Goal: Information Seeking & Learning: Learn about a topic

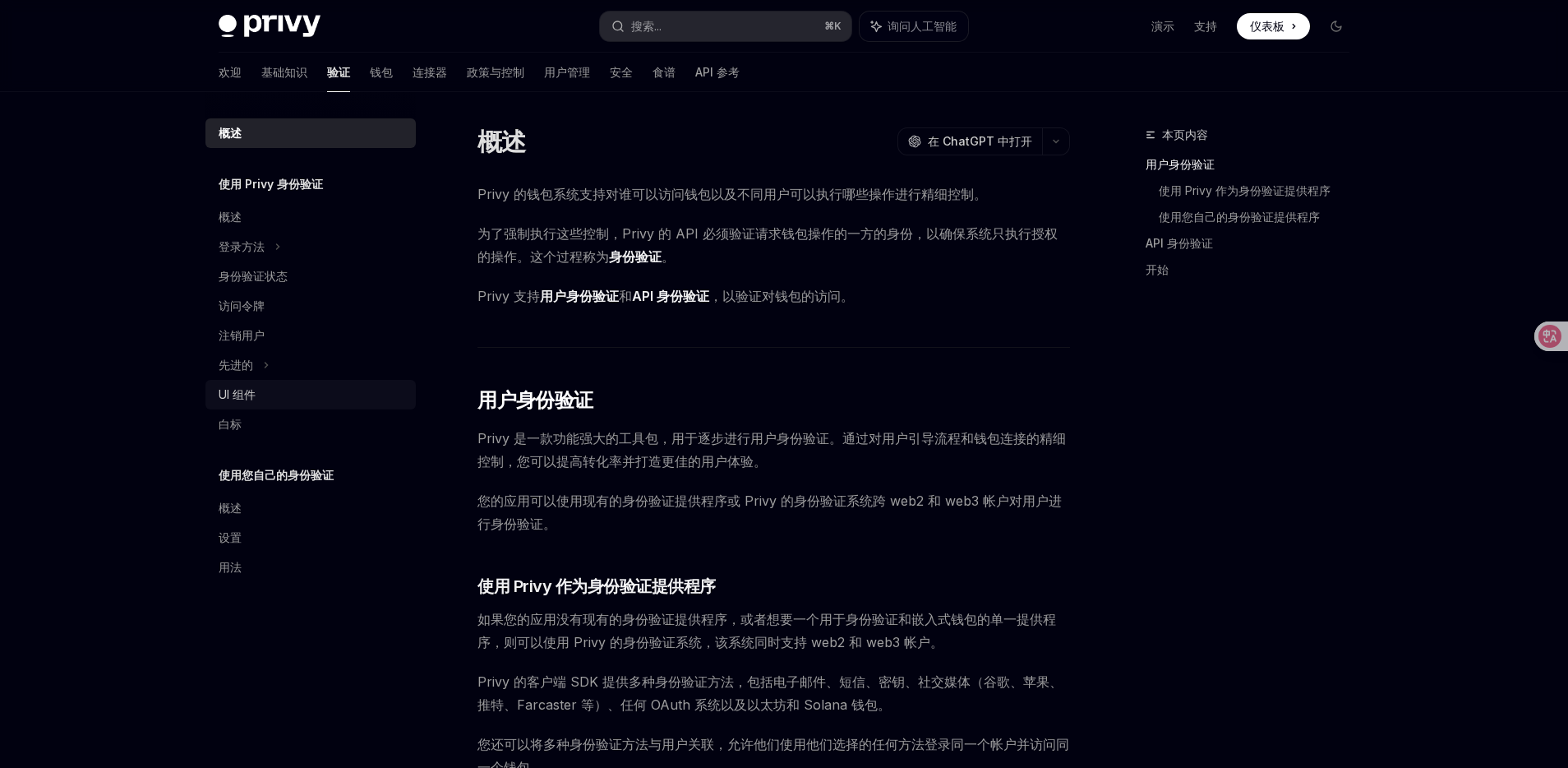
click at [230, 389] on font "UI 组件" at bounding box center [237, 393] width 37 height 14
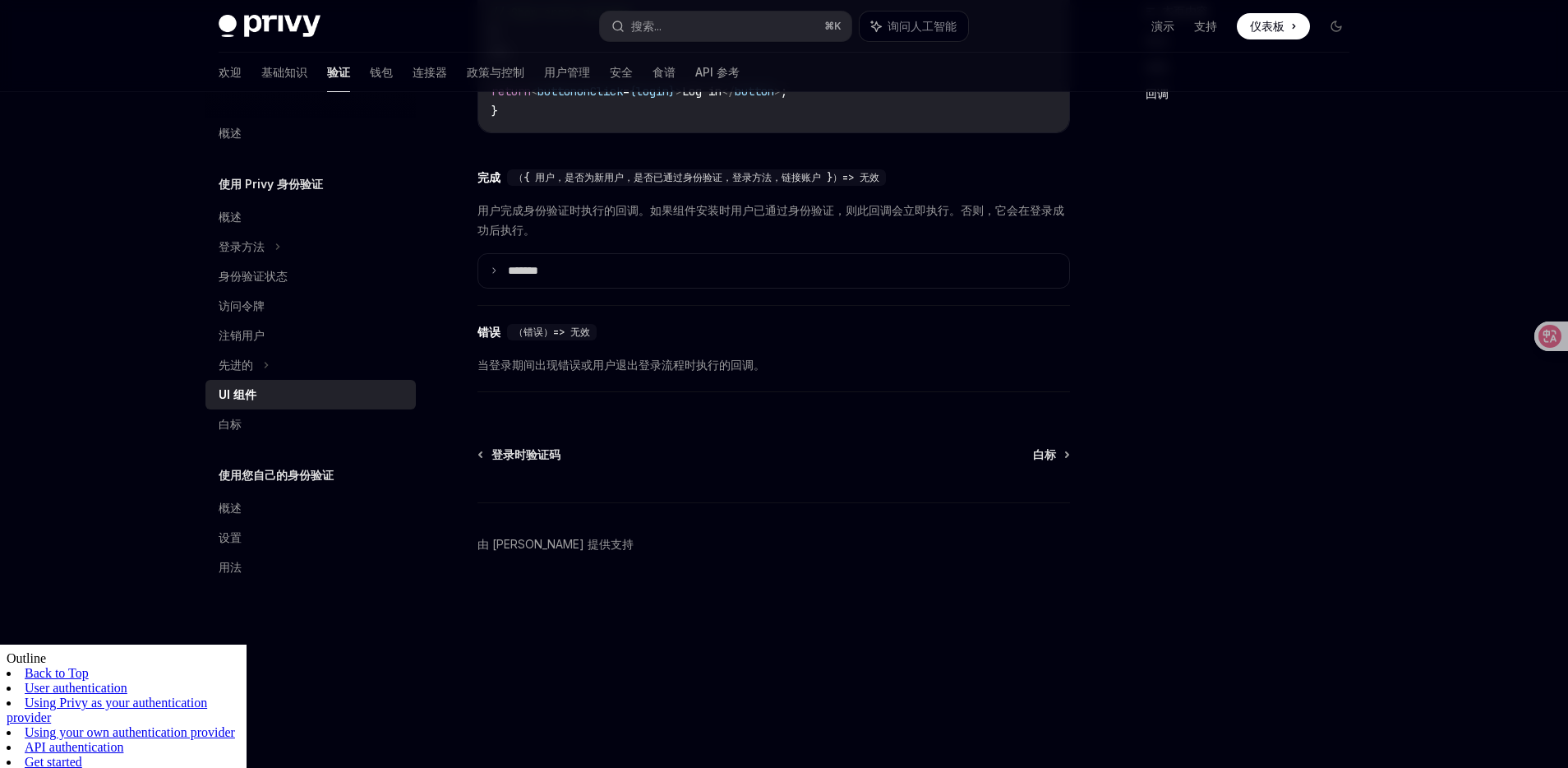
scroll to position [2143, 0]
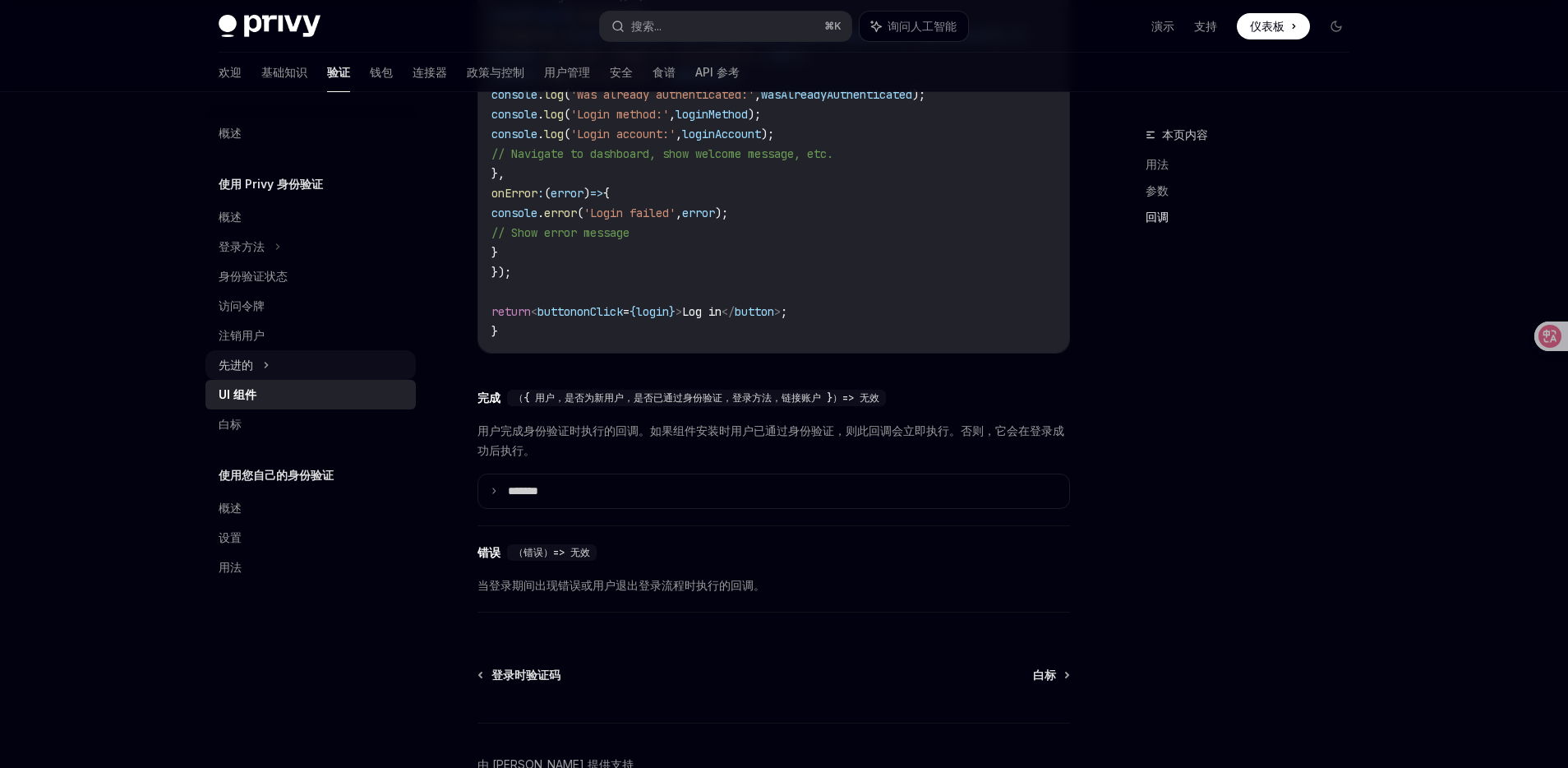
click at [244, 360] on font "先进的" at bounding box center [236, 364] width 34 height 14
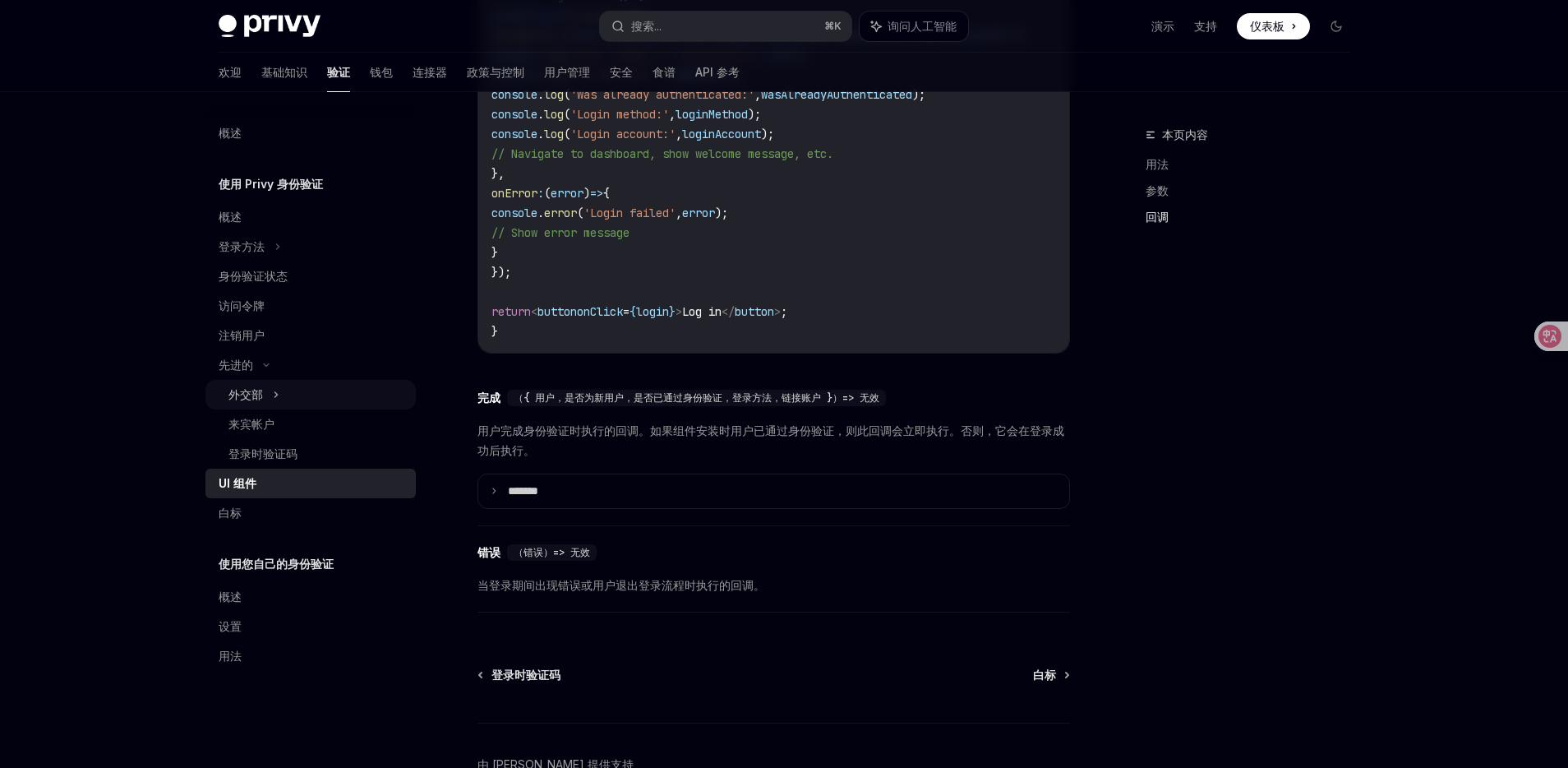
click at [271, 396] on div "外交部" at bounding box center [310, 394] width 211 height 30
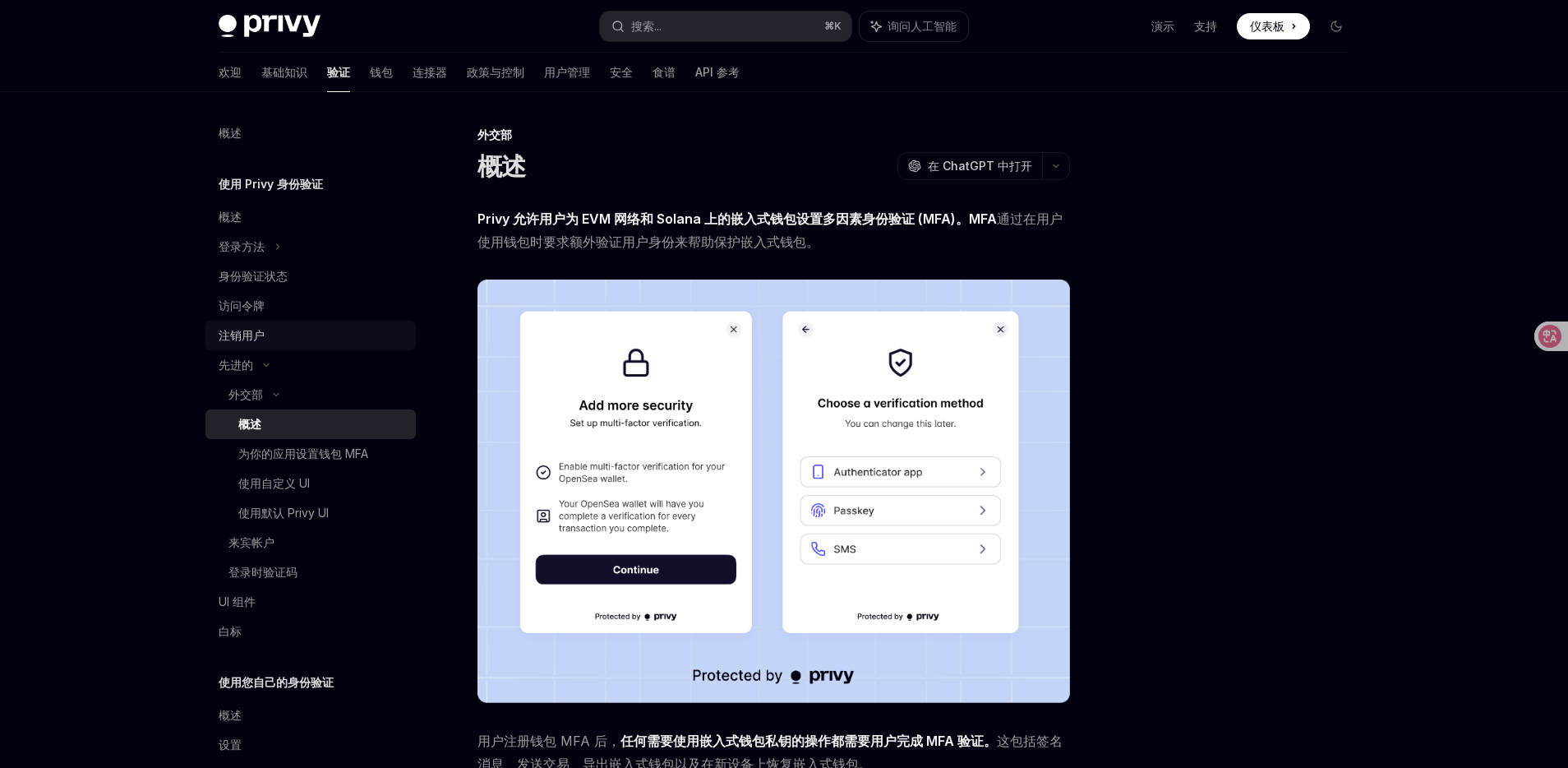
click at [278, 330] on div "注销用户" at bounding box center [312, 336] width 187 height 20
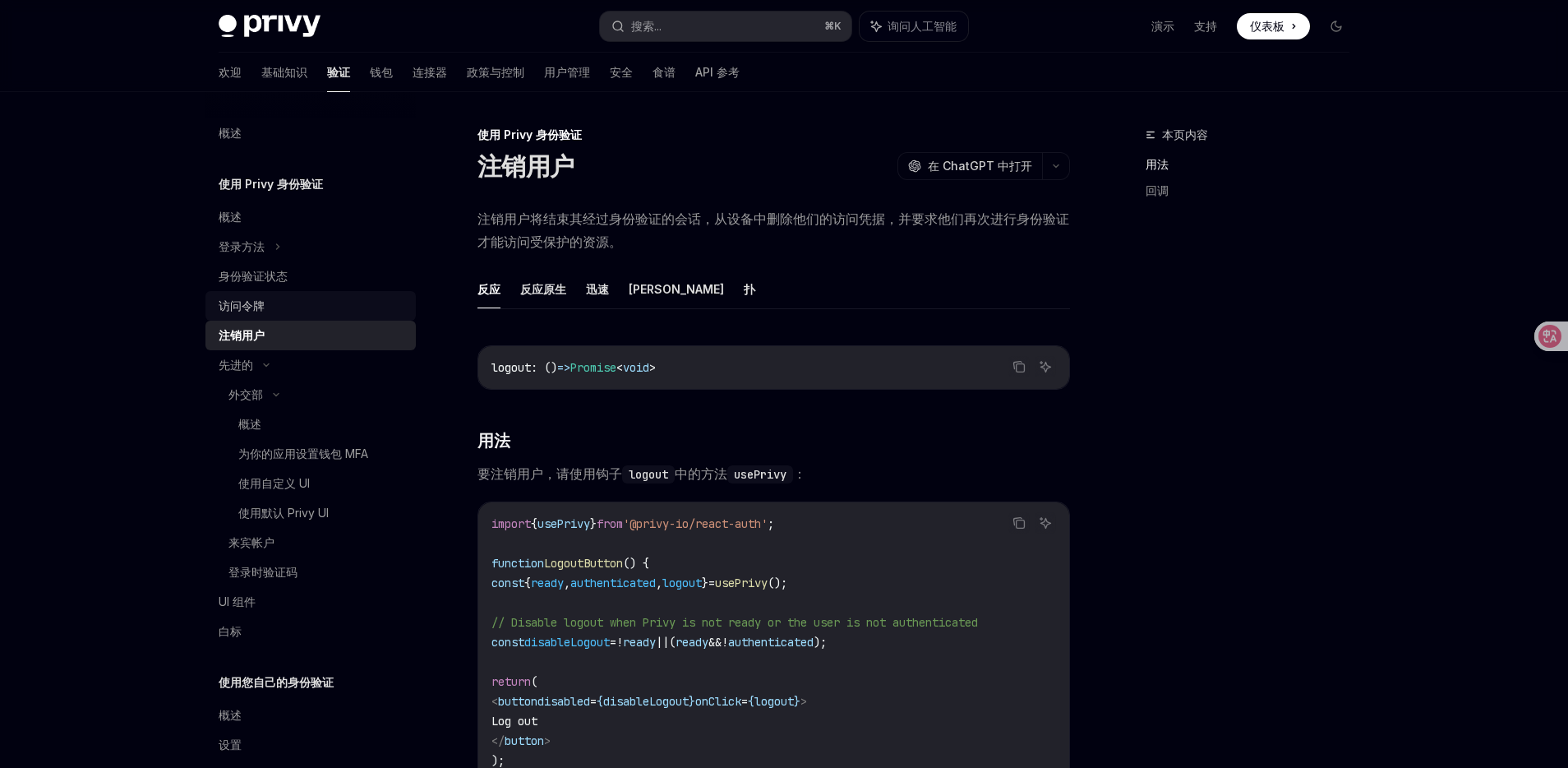
click at [287, 300] on div "访问令牌" at bounding box center [312, 306] width 187 height 20
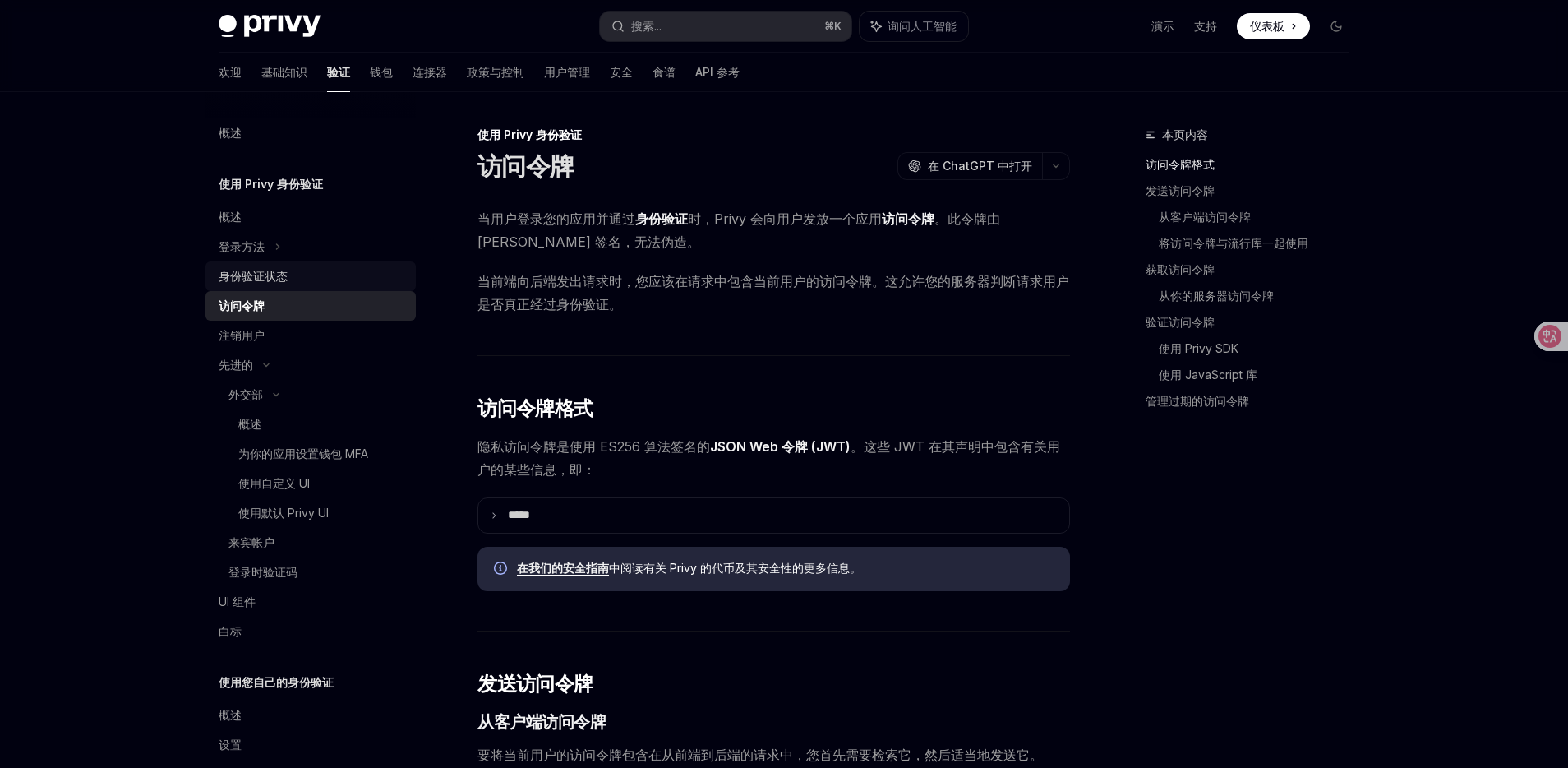
click at [303, 285] on div "身份验证状态" at bounding box center [312, 276] width 187 height 20
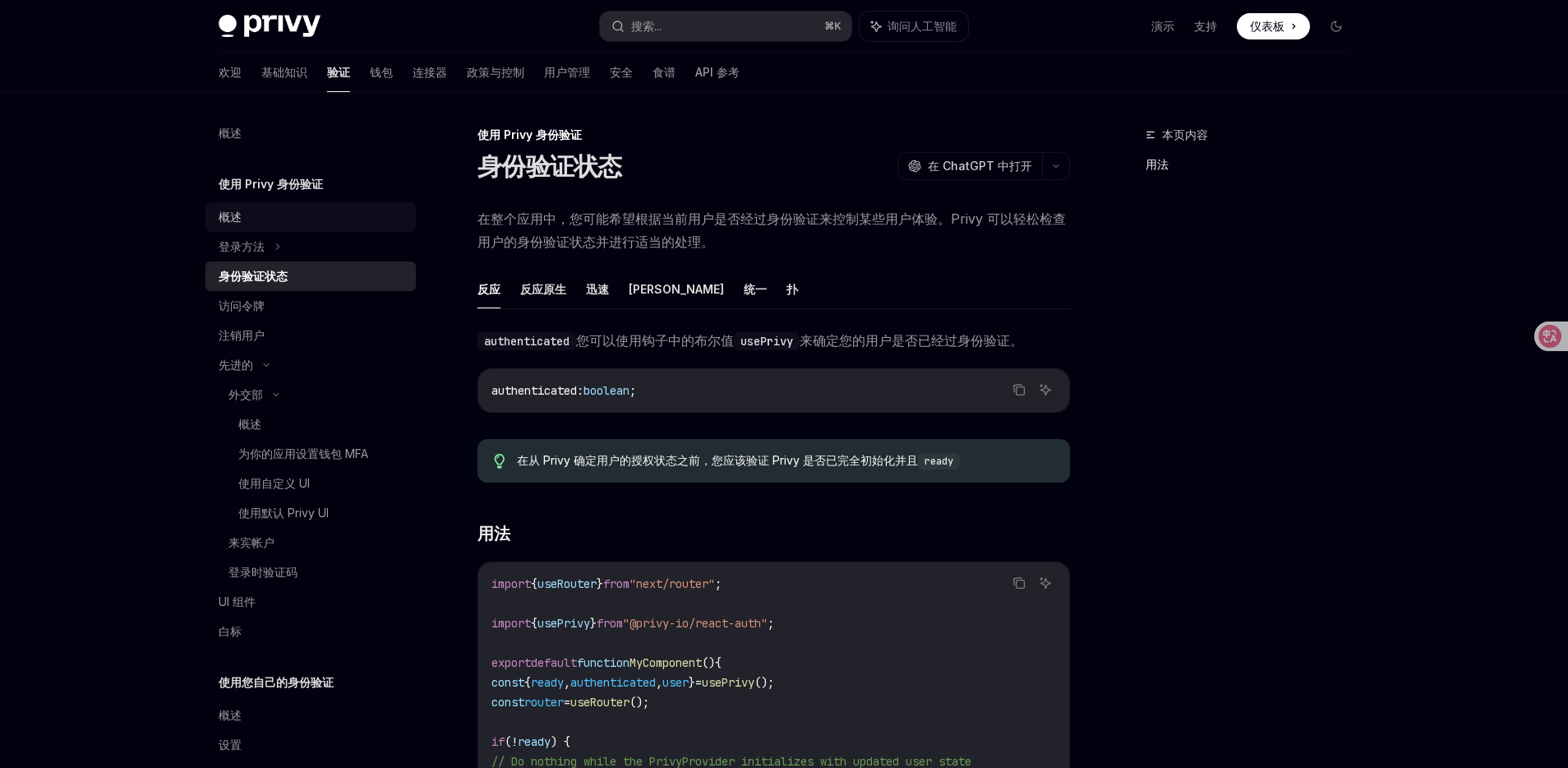
click at [317, 222] on div "概述" at bounding box center [312, 217] width 187 height 20
type textarea "*"
